Goal: Task Accomplishment & Management: Manage account settings

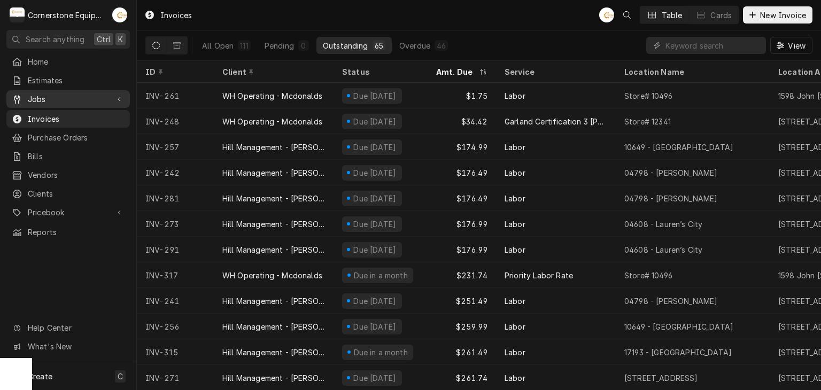
click at [118, 94] on div "Dynamic Content Wrapper" at bounding box center [119, 99] width 11 height 11
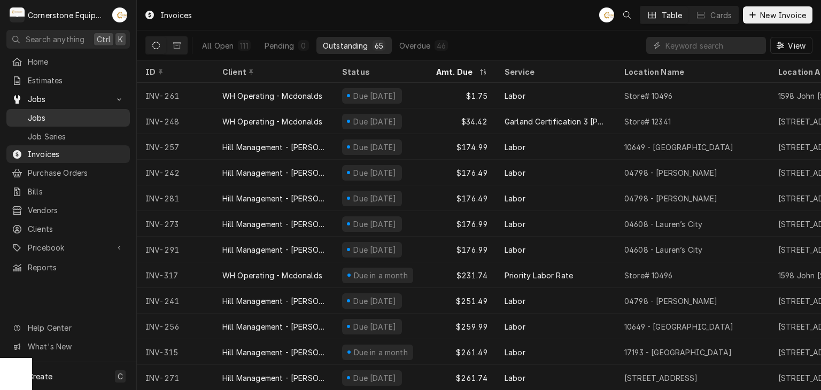
click at [112, 111] on div "Jobs" at bounding box center [68, 117] width 119 height 13
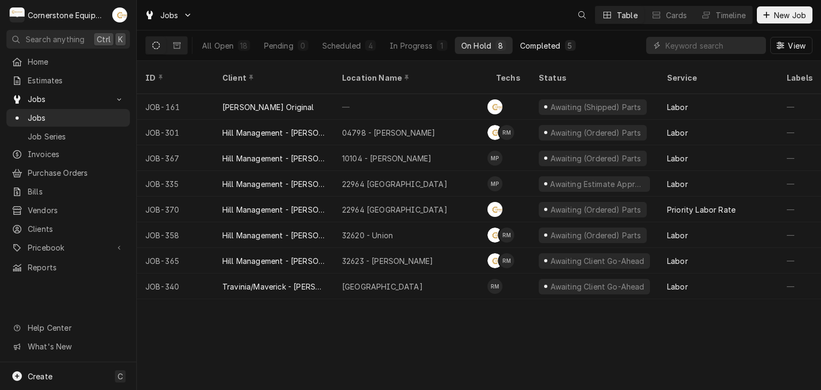
click at [528, 43] on div "Completed" at bounding box center [540, 45] width 40 height 11
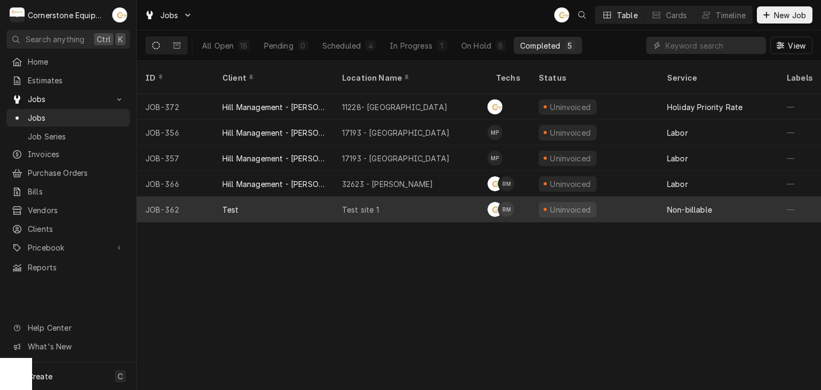
click at [481, 201] on div "Test site 1" at bounding box center [410, 210] width 154 height 26
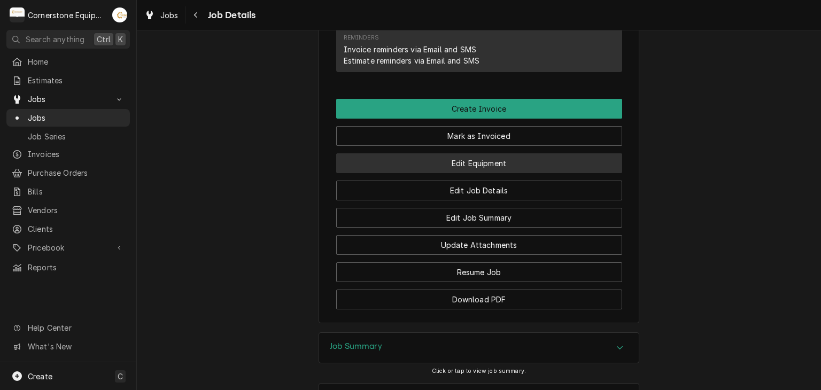
scroll to position [835, 0]
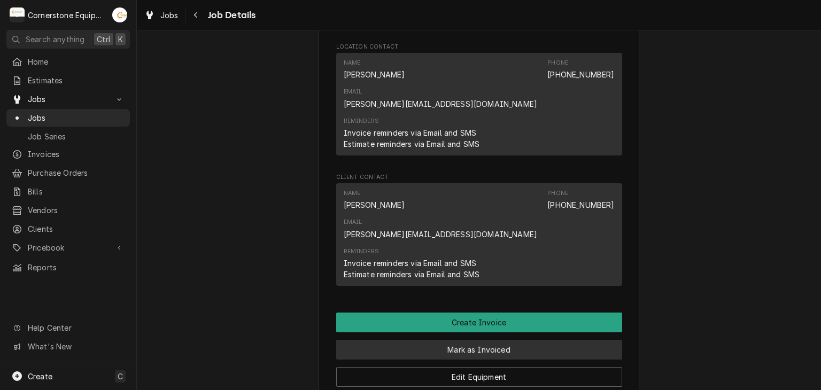
click at [487, 340] on button "Mark as Invoiced" at bounding box center [479, 350] width 286 height 20
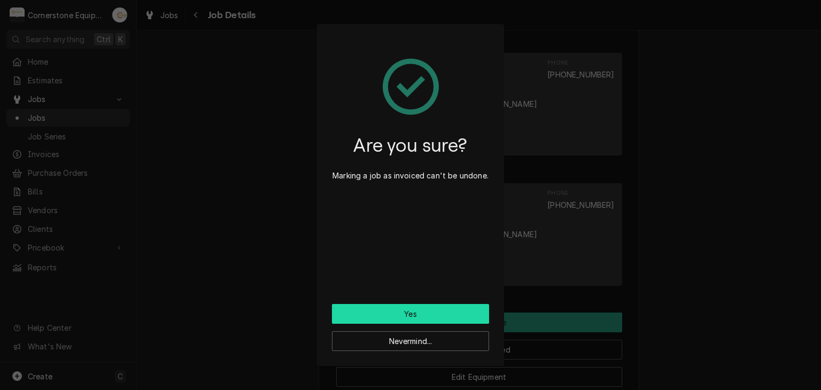
drag, startPoint x: 457, startPoint y: 322, endPoint x: 457, endPoint y: 311, distance: 10.7
click at [457, 311] on button "Yes" at bounding box center [410, 314] width 157 height 20
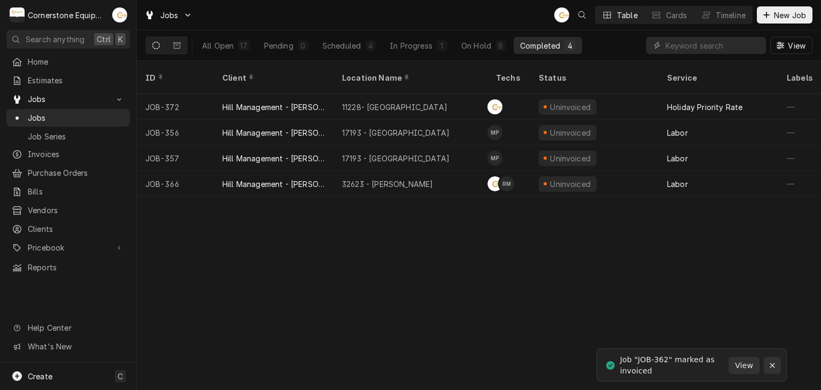
click at [777, 362] on div "Notifications alt+T" at bounding box center [772, 365] width 11 height 11
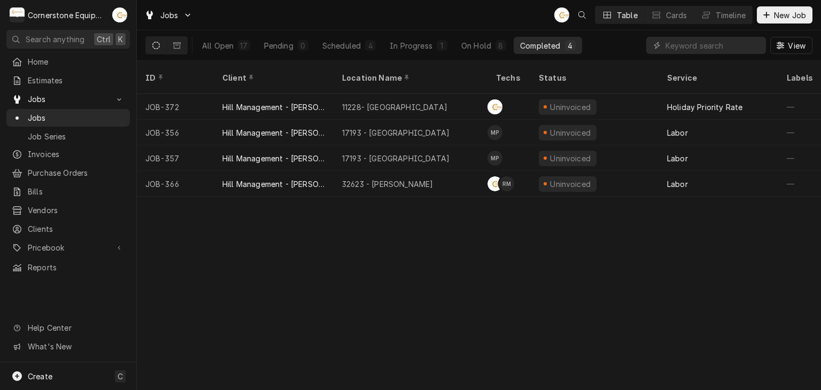
click at [387, 6] on div "Jobs AB Table Cards Timeline New Job" at bounding box center [479, 15] width 684 height 30
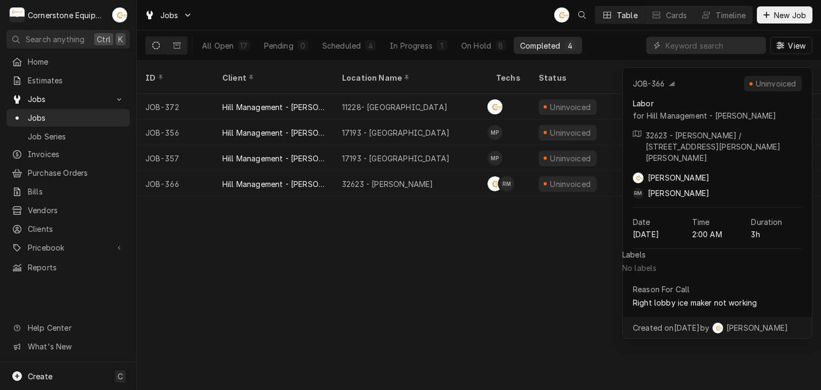
click at [382, 234] on div "ID Client Location Name Techs Status Service Labels Job Type Priority Source So…" at bounding box center [479, 225] width 684 height 329
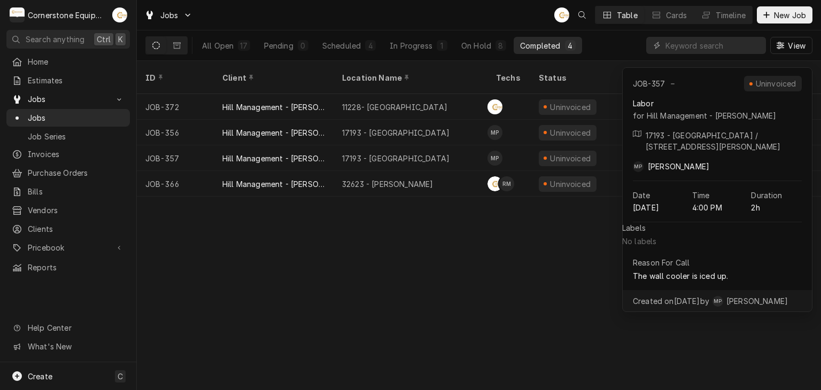
click at [345, 367] on div "ID Client Location Name Techs Status Service Labels Job Type Priority Source So…" at bounding box center [479, 225] width 684 height 329
